Goal: Navigation & Orientation: Find specific page/section

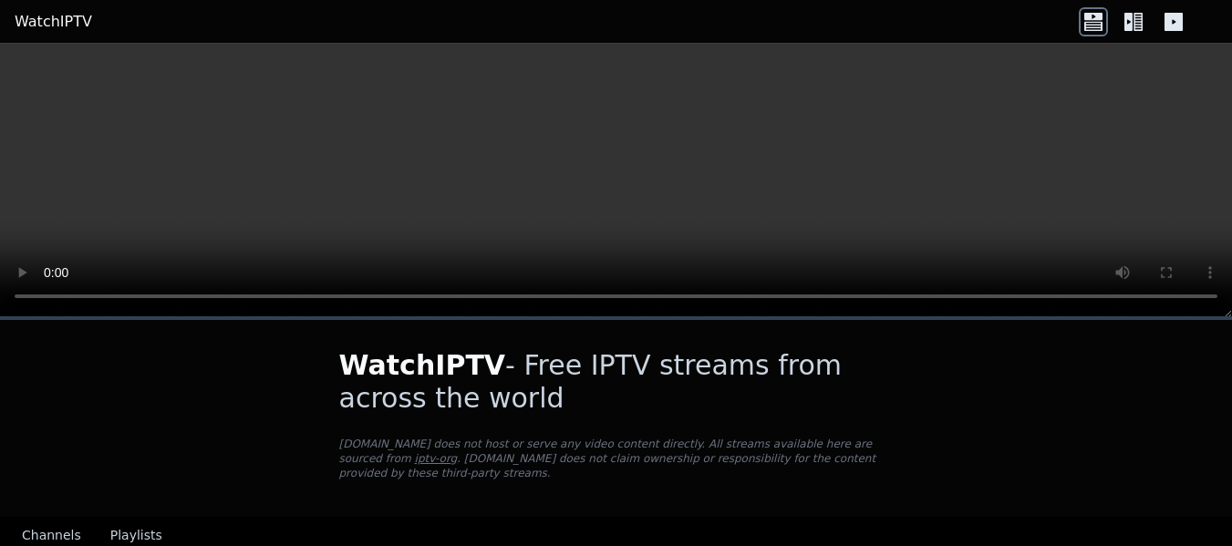
click at [35, 15] on link "WatchIPTV" at bounding box center [54, 22] width 78 height 22
click at [38, 19] on link "WatchIPTV" at bounding box center [54, 22] width 78 height 22
click at [47, 22] on link "WatchIPTV" at bounding box center [54, 22] width 78 height 22
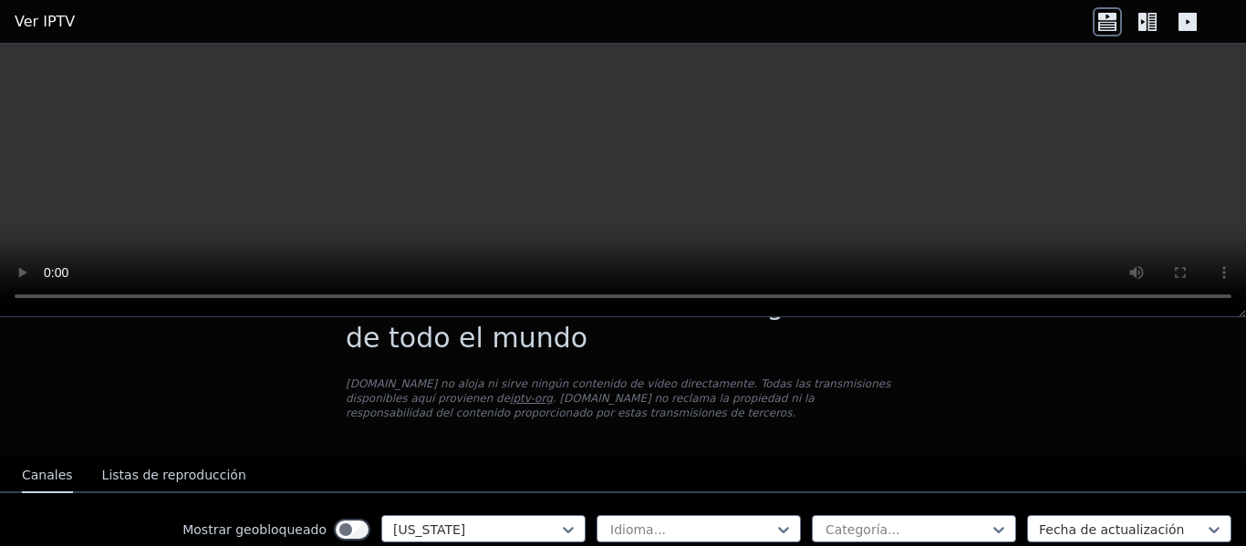
scroll to position [73, 0]
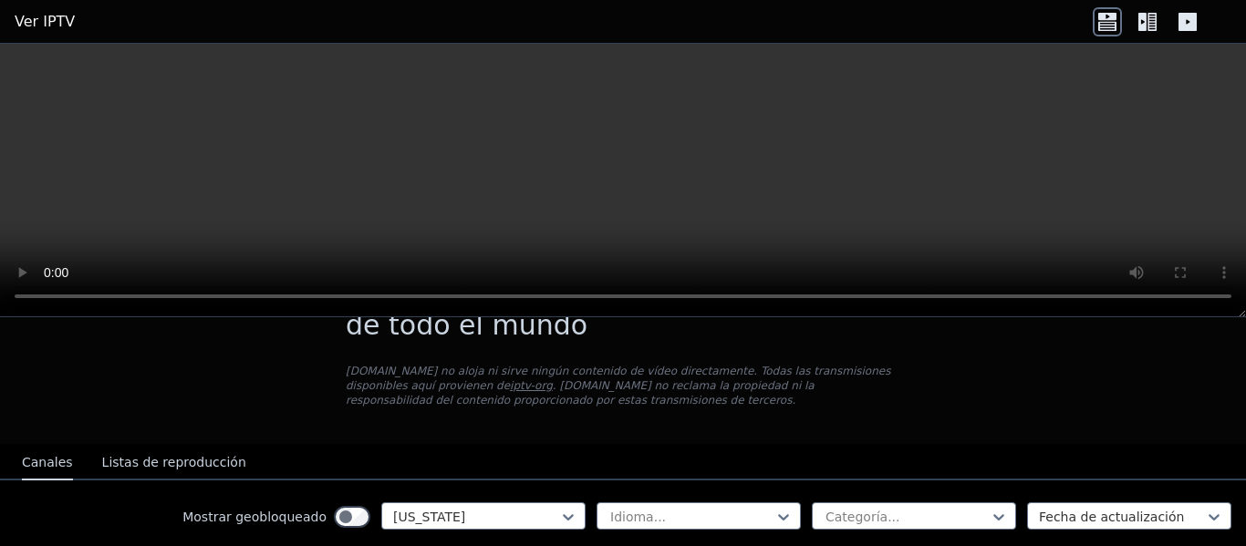
click at [129, 462] on font "Listas de reproducción" at bounding box center [174, 462] width 144 height 15
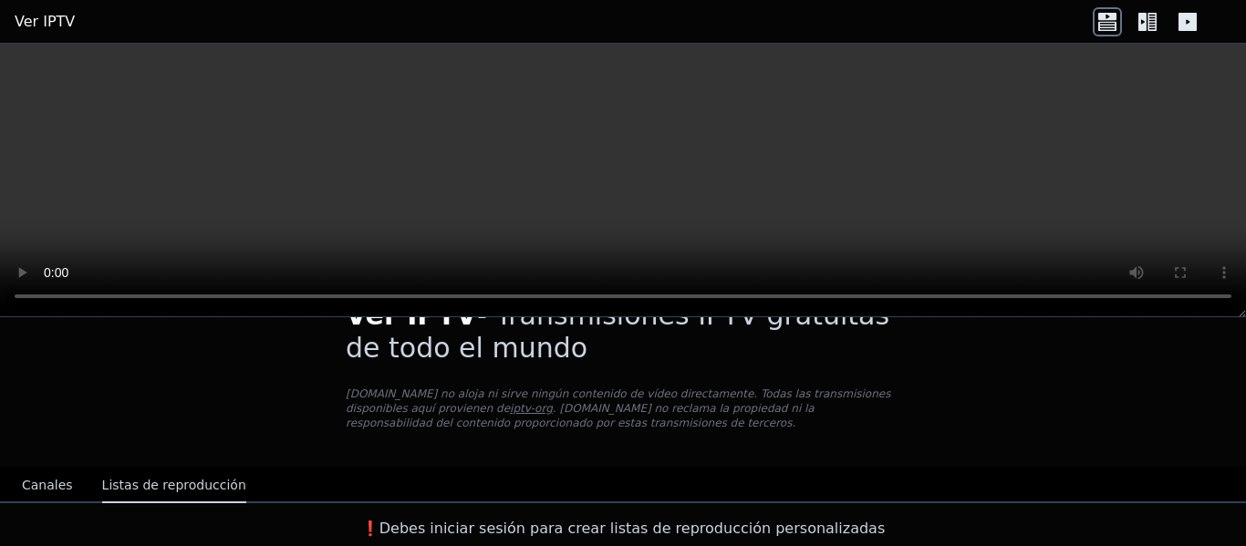
click at [510, 407] on font "iptv-org" at bounding box center [531, 408] width 43 height 13
